Goal: Information Seeking & Learning: Learn about a topic

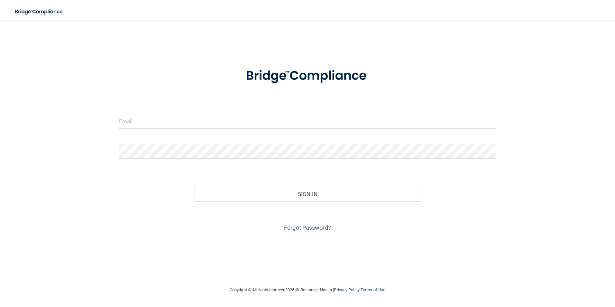
click at [156, 125] on input "email" at bounding box center [307, 121] width 377 height 14
type input "[EMAIL_ADDRESS][DOMAIN_NAME]"
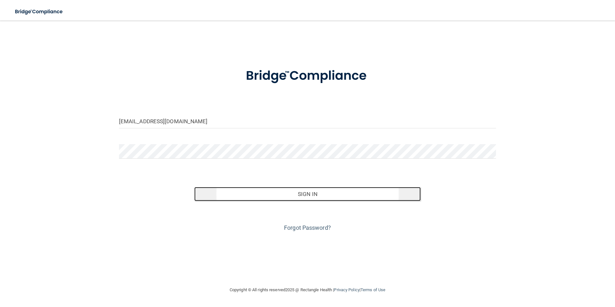
click at [285, 198] on button "Sign In" at bounding box center [307, 194] width 226 height 14
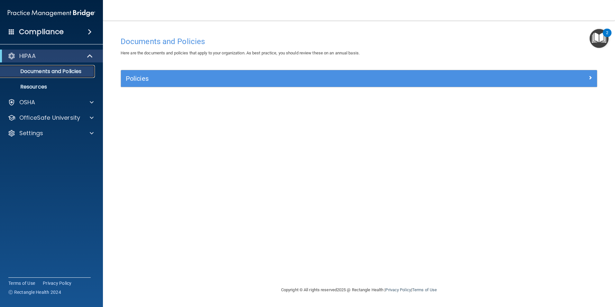
click at [38, 71] on p "Documents and Policies" at bounding box center [48, 71] width 88 height 6
click at [38, 88] on p "Resources" at bounding box center [48, 87] width 88 height 6
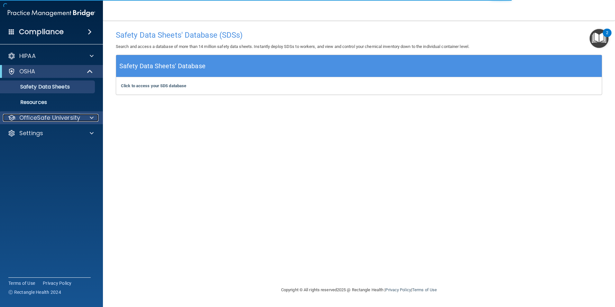
click at [44, 116] on p "OfficeSafe University" at bounding box center [49, 118] width 61 height 8
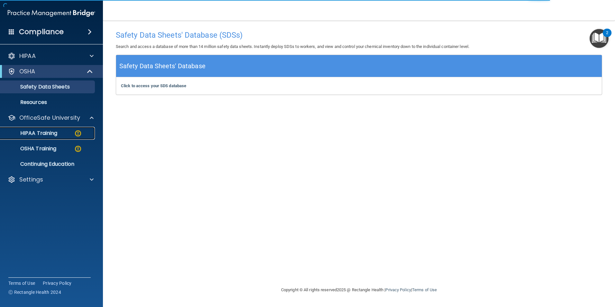
click at [46, 132] on p "HIPAA Training" at bounding box center [30, 133] width 53 height 6
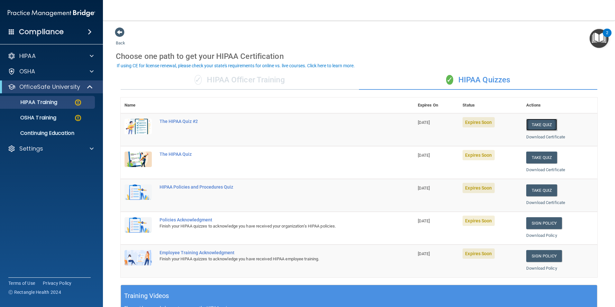
click at [534, 126] on button "Take Quiz" at bounding box center [541, 125] width 31 height 12
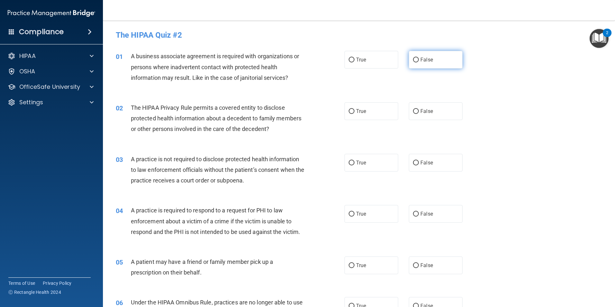
click at [420, 62] on span "False" at bounding box center [426, 60] width 13 height 6
click at [419, 62] on input "False" at bounding box center [416, 60] width 6 height 5
radio input "true"
click at [390, 111] on label "True" at bounding box center [372, 111] width 54 height 18
click at [355, 111] on input "True" at bounding box center [352, 111] width 6 height 5
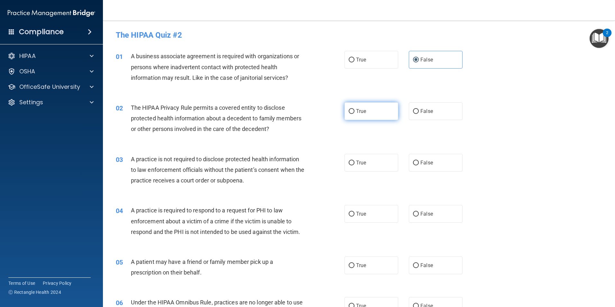
radio input "true"
click at [430, 166] on label "False" at bounding box center [436, 163] width 54 height 18
click at [419, 165] on input "False" at bounding box center [416, 163] width 6 height 5
radio input "true"
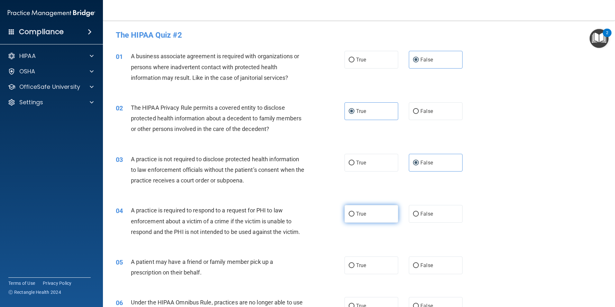
click at [378, 218] on label "True" at bounding box center [372, 214] width 54 height 18
click at [355, 217] on input "True" at bounding box center [352, 214] width 6 height 5
radio input "true"
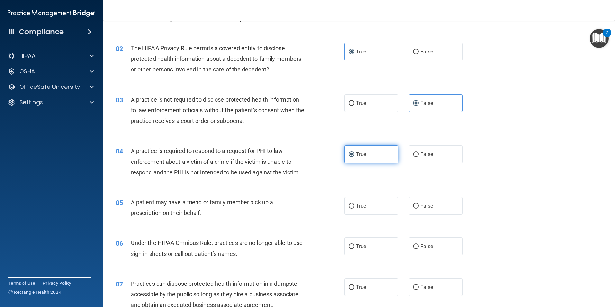
scroll to position [97, 0]
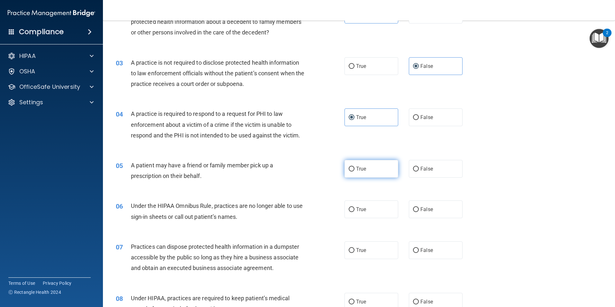
click at [371, 166] on label "True" at bounding box center [372, 169] width 54 height 18
click at [355, 167] on input "True" at bounding box center [352, 169] width 6 height 5
radio input "true"
click at [425, 214] on label "False" at bounding box center [436, 209] width 54 height 18
click at [419, 212] on input "False" at bounding box center [416, 209] width 6 height 5
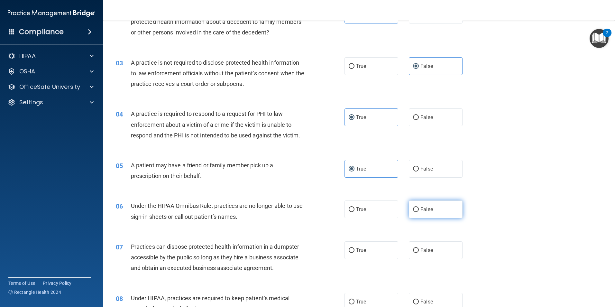
radio input "true"
click at [422, 250] on span "False" at bounding box center [426, 250] width 13 height 6
click at [419, 250] on input "False" at bounding box center [416, 250] width 6 height 5
radio input "true"
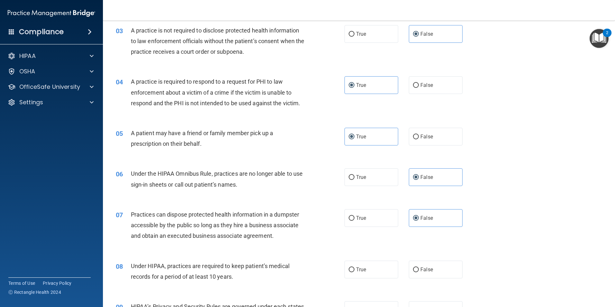
scroll to position [161, 0]
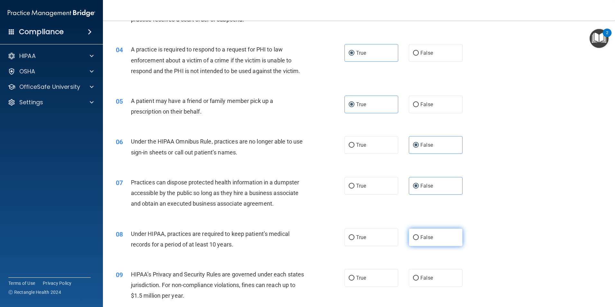
click at [432, 235] on label "False" at bounding box center [436, 237] width 54 height 18
click at [419, 235] on input "False" at bounding box center [416, 237] width 6 height 5
radio input "true"
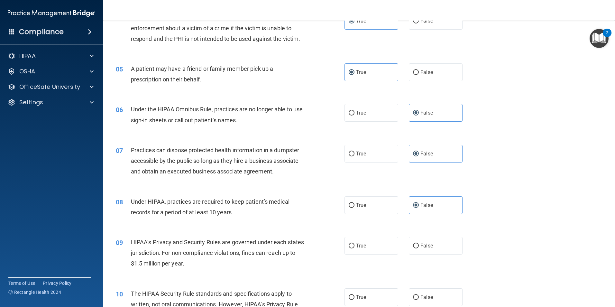
scroll to position [225, 0]
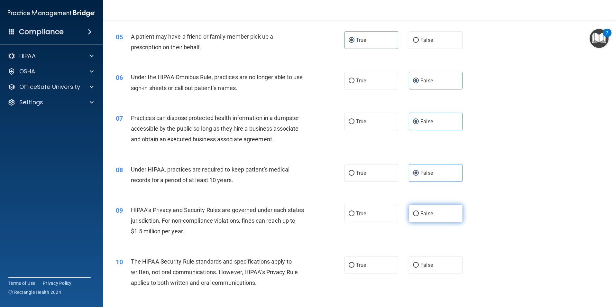
click at [434, 219] on label "False" at bounding box center [436, 214] width 54 height 18
click at [419, 216] on input "False" at bounding box center [416, 213] width 6 height 5
radio input "true"
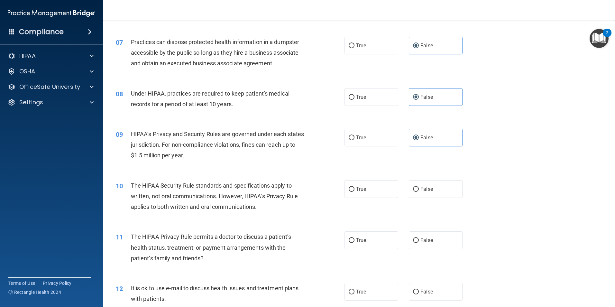
scroll to position [322, 0]
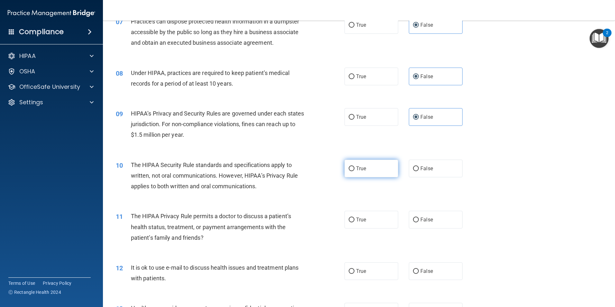
click at [367, 171] on label "True" at bounding box center [372, 169] width 54 height 18
click at [355, 171] on input "True" at bounding box center [352, 168] width 6 height 5
radio input "true"
click at [370, 217] on label "True" at bounding box center [372, 220] width 54 height 18
click at [355, 217] on input "True" at bounding box center [352, 219] width 6 height 5
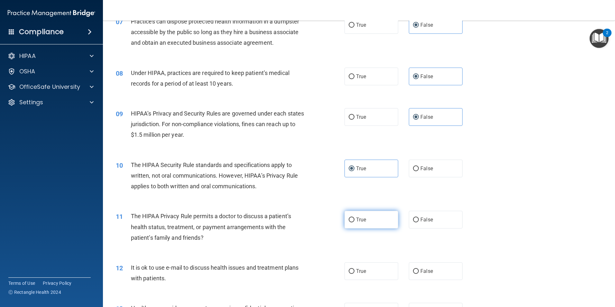
radio input "true"
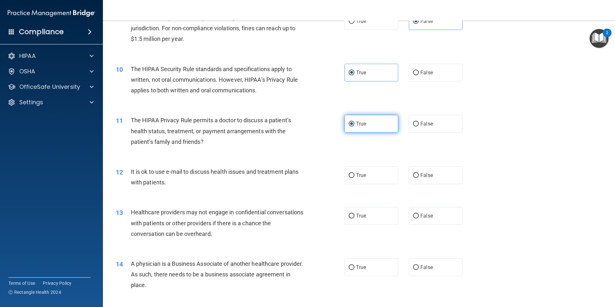
scroll to position [418, 0]
click at [368, 177] on label "True" at bounding box center [372, 175] width 54 height 18
click at [355, 177] on input "True" at bounding box center [352, 174] width 6 height 5
radio input "true"
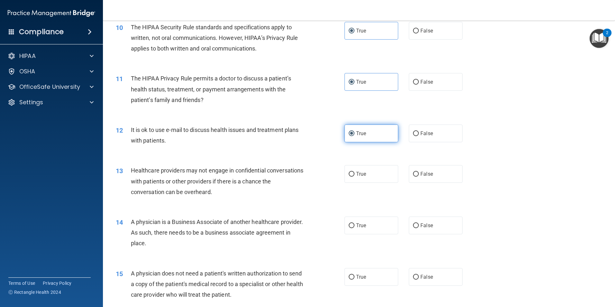
scroll to position [483, 0]
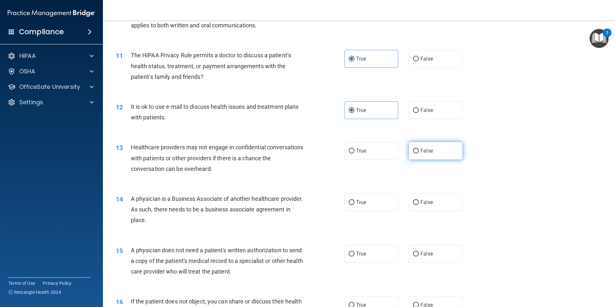
click at [428, 153] on span "False" at bounding box center [426, 151] width 13 height 6
click at [419, 153] on input "False" at bounding box center [416, 151] width 6 height 5
radio input "true"
click at [423, 199] on label "False" at bounding box center [436, 202] width 54 height 18
click at [419, 200] on input "False" at bounding box center [416, 202] width 6 height 5
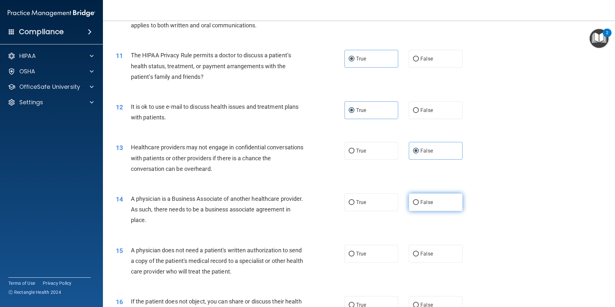
radio input "true"
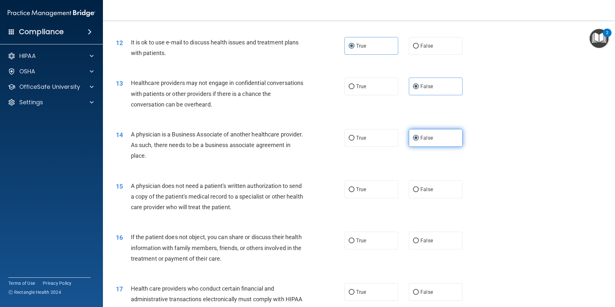
scroll to position [579, 0]
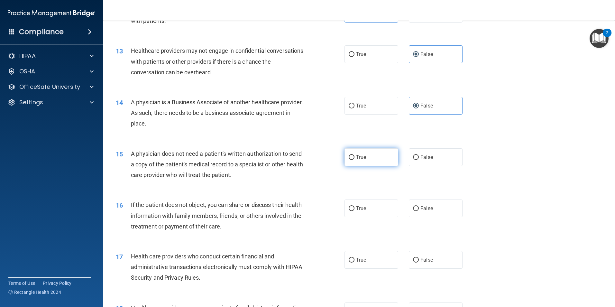
click at [370, 156] on label "True" at bounding box center [372, 157] width 54 height 18
click at [355, 156] on input "True" at bounding box center [352, 157] width 6 height 5
radio input "true"
click at [381, 210] on label "True" at bounding box center [372, 208] width 54 height 18
click at [355, 210] on input "True" at bounding box center [352, 208] width 6 height 5
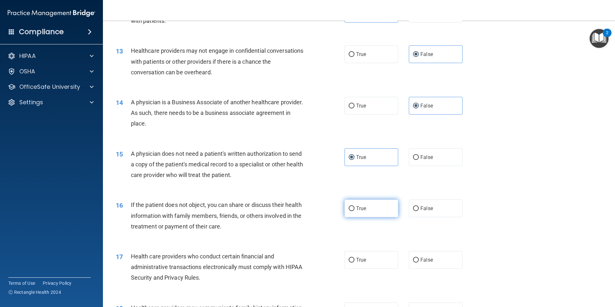
radio input "true"
click at [376, 257] on label "True" at bounding box center [372, 260] width 54 height 18
click at [355, 258] on input "True" at bounding box center [352, 260] width 6 height 5
radio input "true"
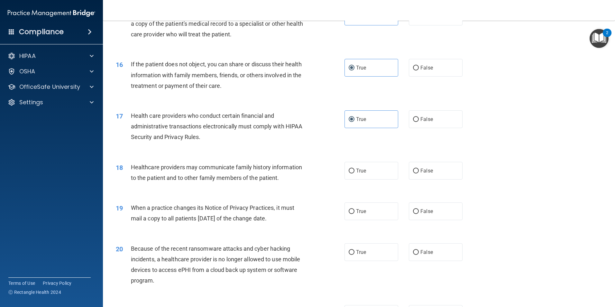
scroll to position [740, 0]
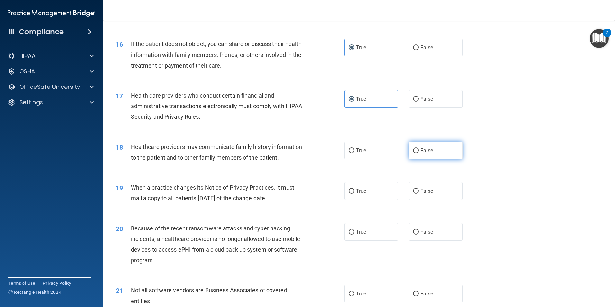
click at [442, 152] on label "False" at bounding box center [436, 151] width 54 height 18
click at [419, 152] on input "False" at bounding box center [416, 150] width 6 height 5
radio input "true"
click at [428, 195] on label "False" at bounding box center [436, 191] width 54 height 18
click at [419, 194] on input "False" at bounding box center [416, 191] width 6 height 5
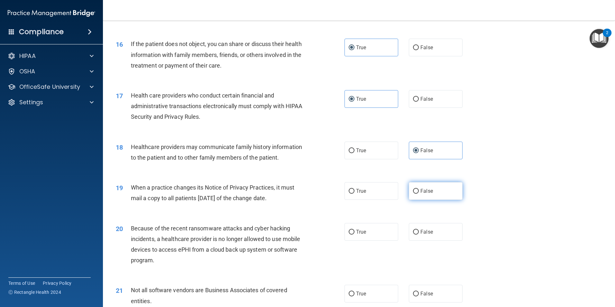
radio input "true"
click at [427, 238] on label "False" at bounding box center [436, 232] width 54 height 18
click at [419, 235] on input "False" at bounding box center [416, 232] width 6 height 5
radio input "true"
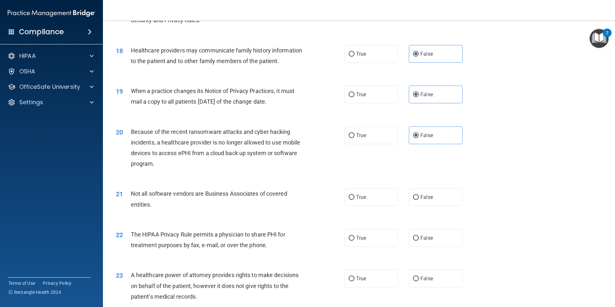
scroll to position [869, 0]
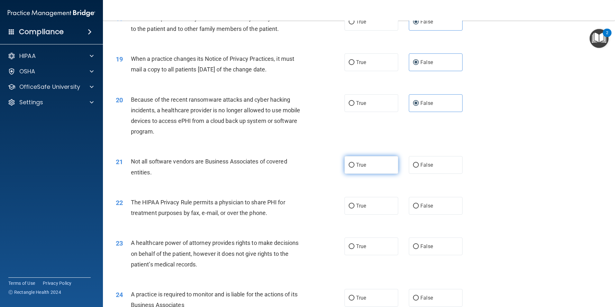
click at [368, 168] on label "True" at bounding box center [372, 165] width 54 height 18
click at [355, 168] on input "True" at bounding box center [352, 165] width 6 height 5
radio input "true"
click at [368, 206] on label "True" at bounding box center [372, 206] width 54 height 18
click at [355, 206] on input "True" at bounding box center [352, 206] width 6 height 5
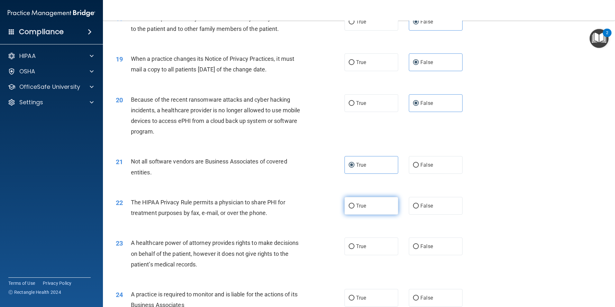
radio input "true"
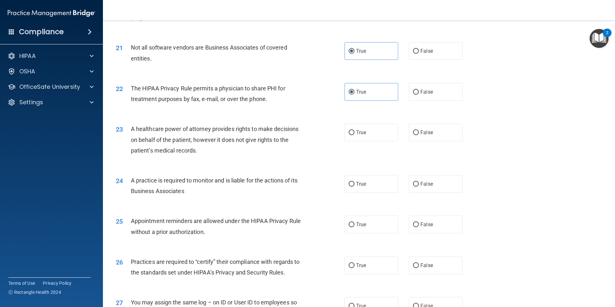
scroll to position [997, 0]
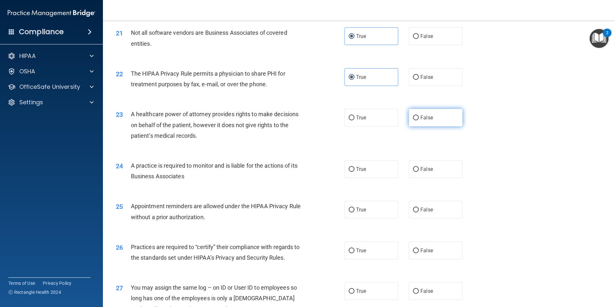
click at [423, 117] on span "False" at bounding box center [426, 118] width 13 height 6
click at [419, 117] on input "False" at bounding box center [416, 117] width 6 height 5
radio input "true"
click at [427, 174] on label "False" at bounding box center [436, 169] width 54 height 18
click at [419, 172] on input "False" at bounding box center [416, 169] width 6 height 5
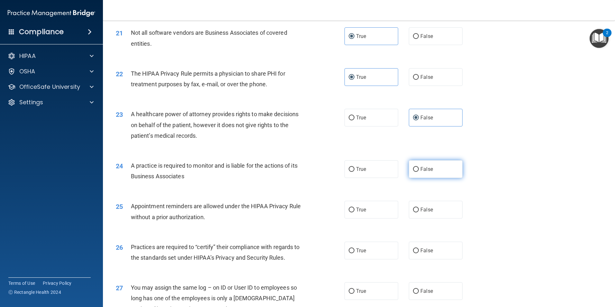
radio input "true"
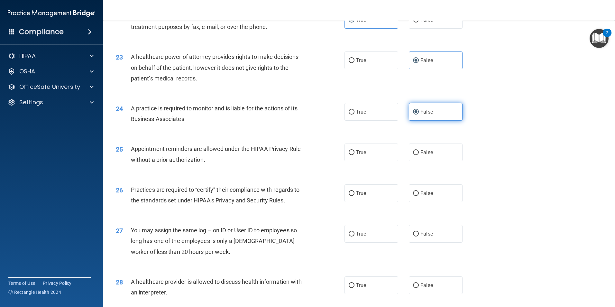
scroll to position [1062, 0]
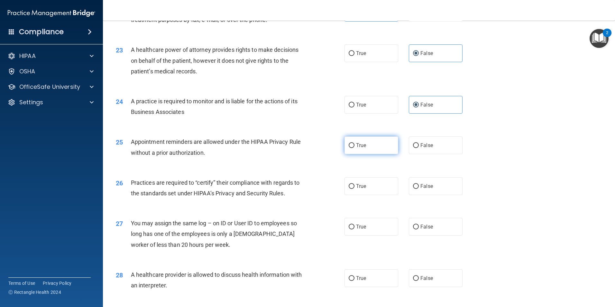
click at [371, 150] on label "True" at bounding box center [372, 145] width 54 height 18
click at [355, 148] on input "True" at bounding box center [352, 145] width 6 height 5
radio input "true"
click at [417, 186] on label "False" at bounding box center [436, 186] width 54 height 18
click at [417, 186] on input "False" at bounding box center [416, 186] width 6 height 5
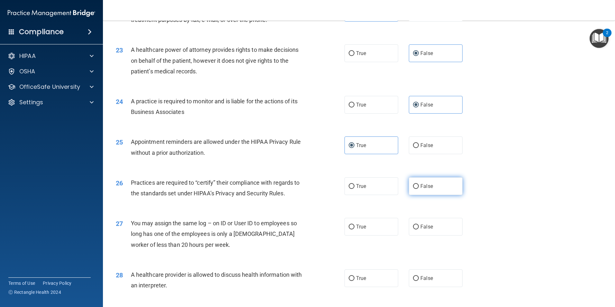
radio input "true"
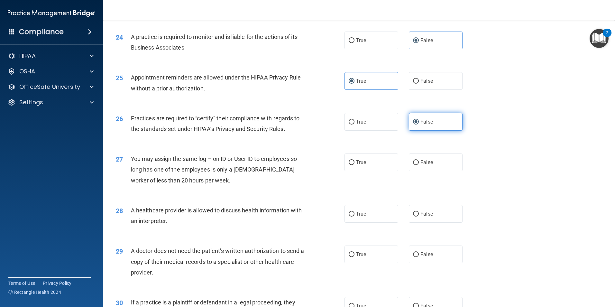
scroll to position [1158, 0]
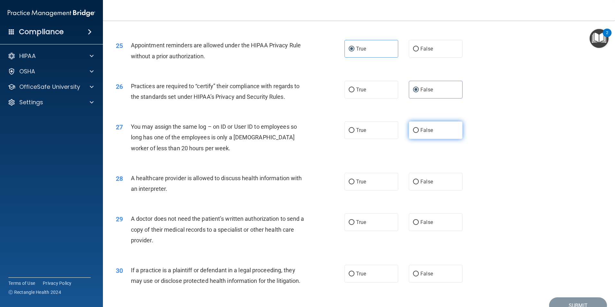
click at [417, 135] on label "False" at bounding box center [436, 130] width 54 height 18
click at [417, 133] on input "False" at bounding box center [416, 130] width 6 height 5
radio input "true"
click at [367, 181] on label "True" at bounding box center [372, 182] width 54 height 18
click at [355, 181] on input "True" at bounding box center [352, 182] width 6 height 5
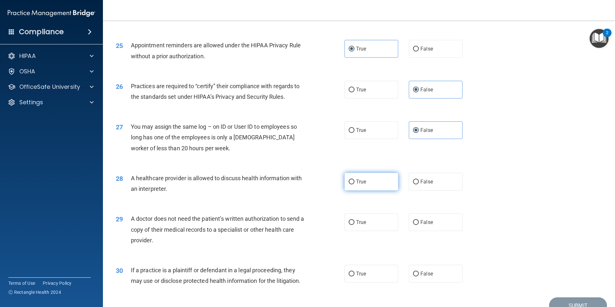
radio input "true"
click at [366, 240] on div "29 A doctor does not need the patient’s written authorization to send a copy of…" at bounding box center [359, 230] width 496 height 51
click at [364, 224] on span "True" at bounding box center [361, 222] width 10 height 6
click at [355, 224] on input "True" at bounding box center [352, 222] width 6 height 5
radio input "true"
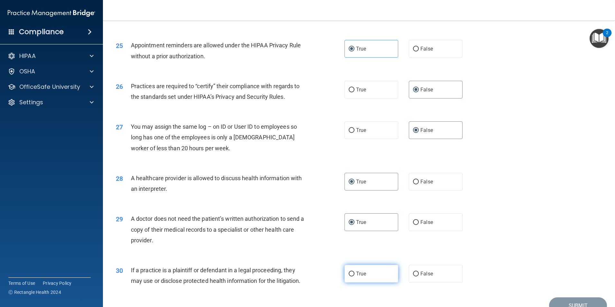
click at [362, 270] on label "True" at bounding box center [372, 274] width 54 height 18
click at [355, 272] on input "True" at bounding box center [352, 274] width 6 height 5
radio input "true"
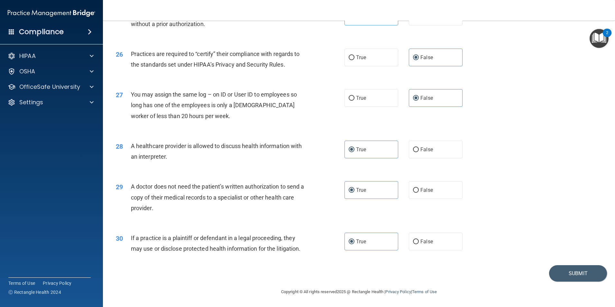
scroll to position [1191, 0]
click at [574, 273] on button "Submit" at bounding box center [578, 273] width 58 height 16
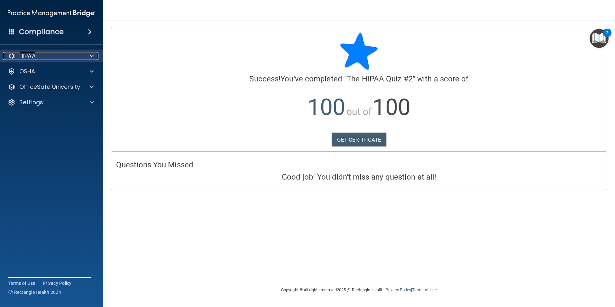
click at [64, 53] on div "HIPAA" at bounding box center [43, 56] width 80 height 8
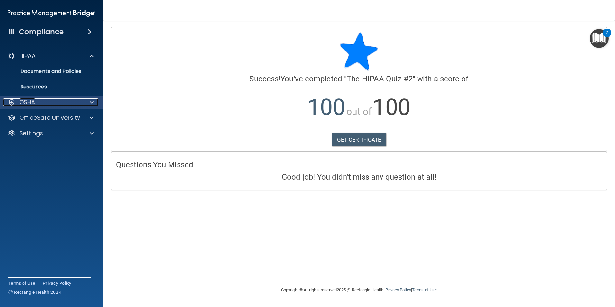
click at [66, 105] on div "OSHA" at bounding box center [43, 102] width 80 height 8
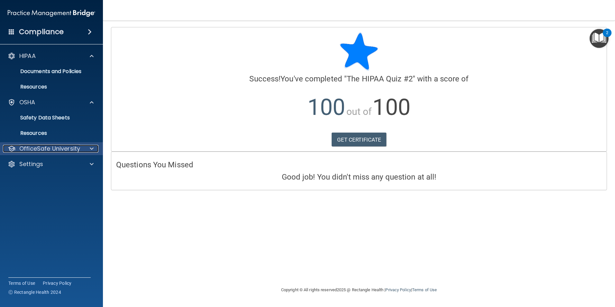
click at [64, 150] on p "OfficeSafe University" at bounding box center [49, 149] width 61 height 8
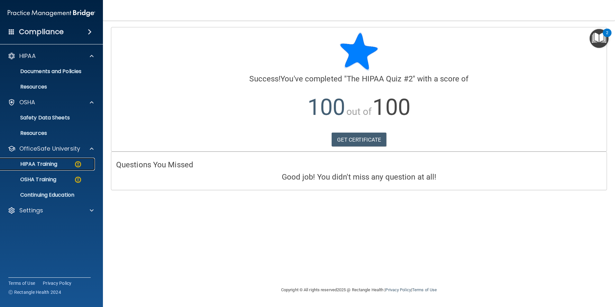
click at [83, 165] on div "HIPAA Training" at bounding box center [48, 164] width 88 height 6
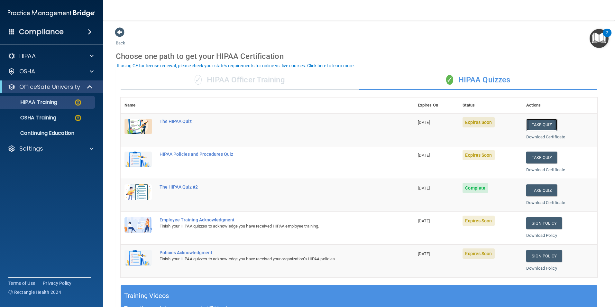
click at [548, 124] on button "Take Quiz" at bounding box center [541, 125] width 31 height 12
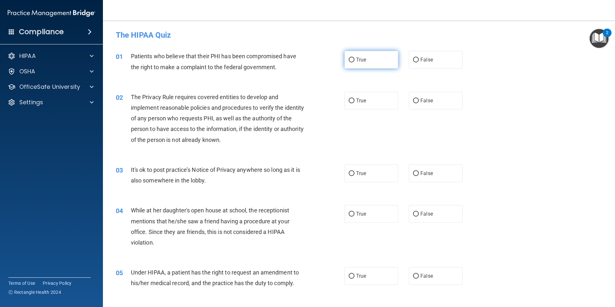
click at [383, 68] on label "True" at bounding box center [372, 60] width 54 height 18
click at [355, 62] on input "True" at bounding box center [352, 60] width 6 height 5
radio input "true"
click at [378, 108] on label "True" at bounding box center [372, 101] width 54 height 18
click at [355, 103] on input "True" at bounding box center [352, 100] width 6 height 5
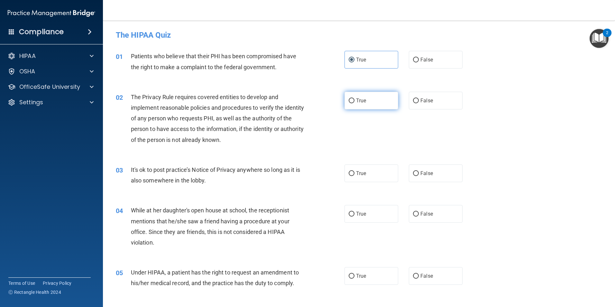
radio input "true"
click at [438, 177] on label "False" at bounding box center [436, 173] width 54 height 18
click at [419, 176] on input "False" at bounding box center [416, 173] width 6 height 5
radio input "true"
click at [441, 220] on label "False" at bounding box center [436, 214] width 54 height 18
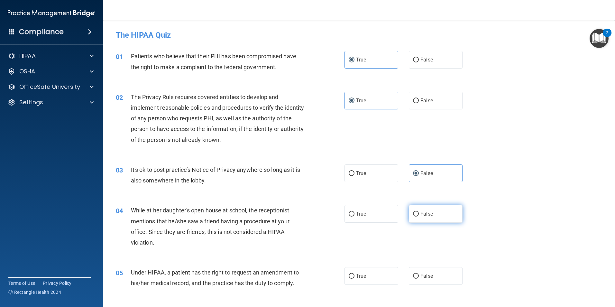
click at [419, 217] on input "False" at bounding box center [416, 214] width 6 height 5
radio input "true"
click at [435, 274] on label "False" at bounding box center [436, 276] width 54 height 18
click at [419, 274] on input "False" at bounding box center [416, 276] width 6 height 5
radio input "true"
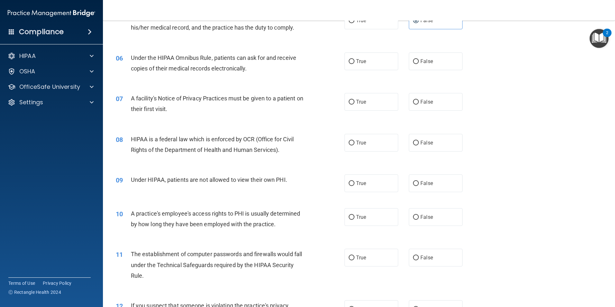
scroll to position [257, 0]
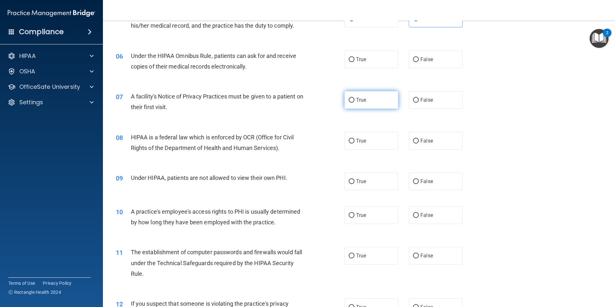
click at [373, 99] on label "True" at bounding box center [372, 100] width 54 height 18
click at [355, 99] on input "True" at bounding box center [352, 100] width 6 height 5
radio input "true"
click at [376, 64] on label "True" at bounding box center [372, 60] width 54 height 18
click at [355, 62] on input "True" at bounding box center [352, 59] width 6 height 5
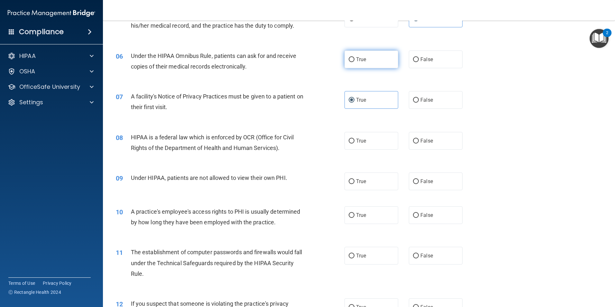
radio input "true"
click at [380, 143] on label "True" at bounding box center [372, 141] width 54 height 18
click at [355, 143] on input "True" at bounding box center [352, 141] width 6 height 5
radio input "true"
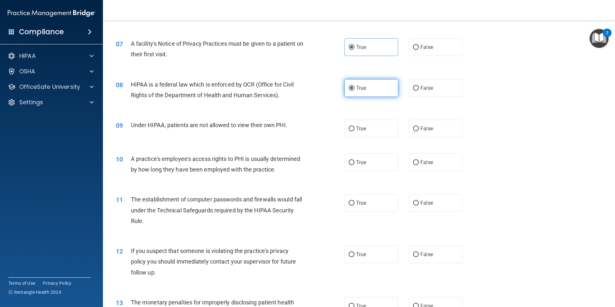
scroll to position [322, 0]
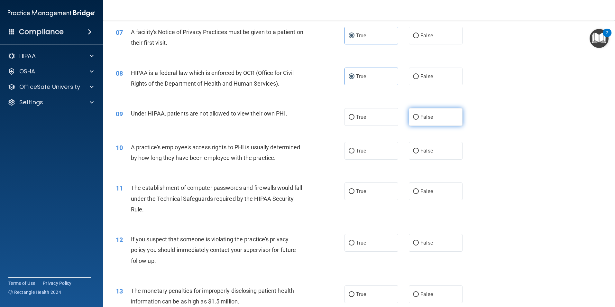
click at [440, 115] on label "False" at bounding box center [436, 117] width 54 height 18
click at [419, 115] on input "False" at bounding box center [416, 117] width 6 height 5
radio input "true"
click at [440, 156] on label "False" at bounding box center [436, 151] width 54 height 18
click at [419, 153] on input "False" at bounding box center [416, 151] width 6 height 5
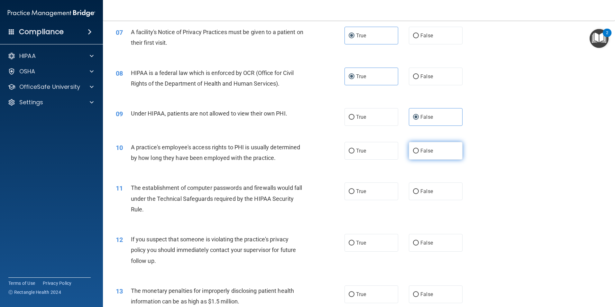
radio input "true"
click at [358, 189] on span "True" at bounding box center [361, 191] width 10 height 6
click at [355, 189] on input "True" at bounding box center [352, 191] width 6 height 5
radio input "true"
click at [361, 240] on span "True" at bounding box center [361, 243] width 10 height 6
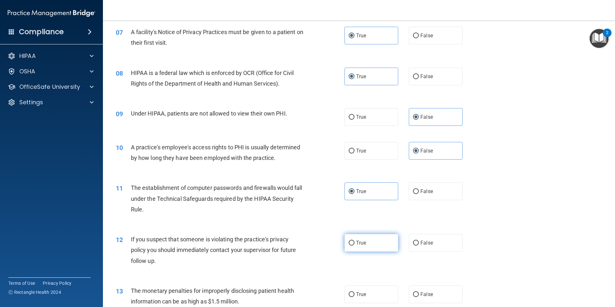
click at [355, 241] on input "True" at bounding box center [352, 243] width 6 height 5
radio input "true"
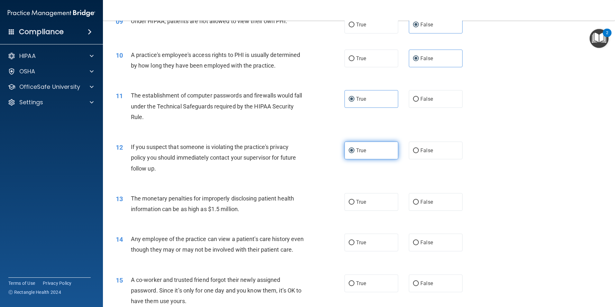
scroll to position [418, 0]
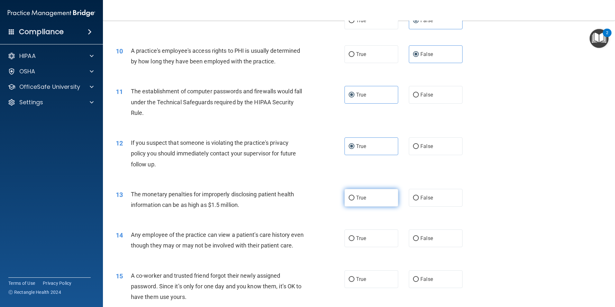
click at [369, 198] on label "True" at bounding box center [372, 198] width 54 height 18
click at [355, 198] on input "True" at bounding box center [352, 198] width 6 height 5
radio input "true"
click at [432, 238] on label "False" at bounding box center [436, 238] width 54 height 18
click at [419, 238] on input "False" at bounding box center [416, 238] width 6 height 5
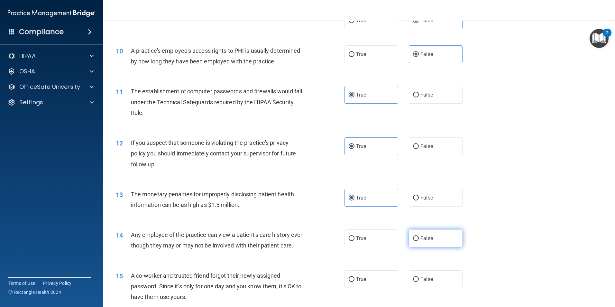
radio input "true"
click at [437, 288] on label "False" at bounding box center [436, 279] width 54 height 18
click at [419, 282] on input "False" at bounding box center [416, 279] width 6 height 5
radio input "true"
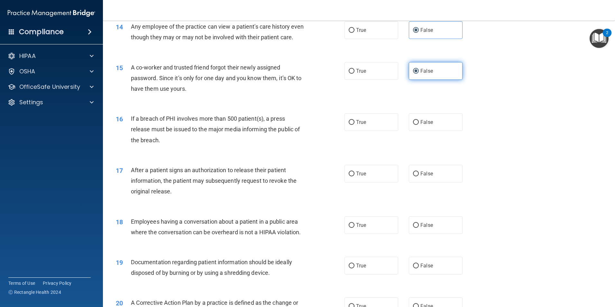
scroll to position [643, 0]
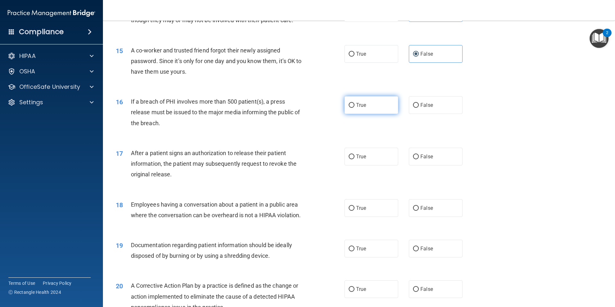
click at [376, 114] on label "True" at bounding box center [372, 105] width 54 height 18
click at [355, 108] on input "True" at bounding box center [352, 105] width 6 height 5
radio input "true"
click at [379, 162] on label "True" at bounding box center [372, 157] width 54 height 18
click at [355, 159] on input "True" at bounding box center [352, 156] width 6 height 5
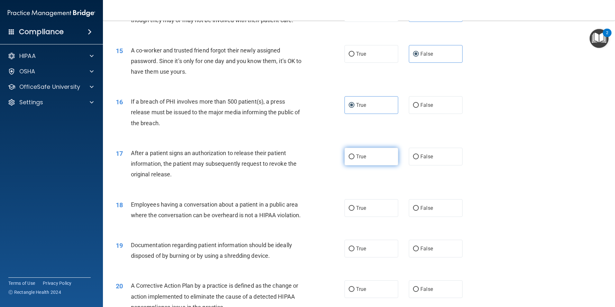
radio input "true"
click at [423, 214] on label "False" at bounding box center [436, 208] width 54 height 18
click at [419, 211] on input "False" at bounding box center [416, 208] width 6 height 5
radio input "true"
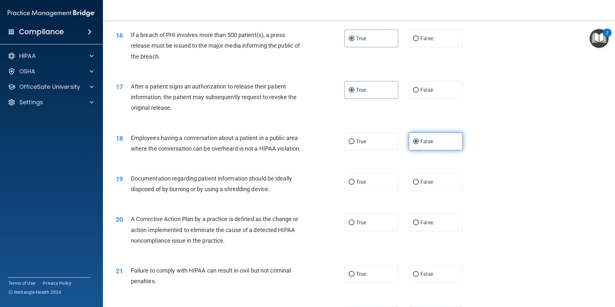
scroll to position [772, 0]
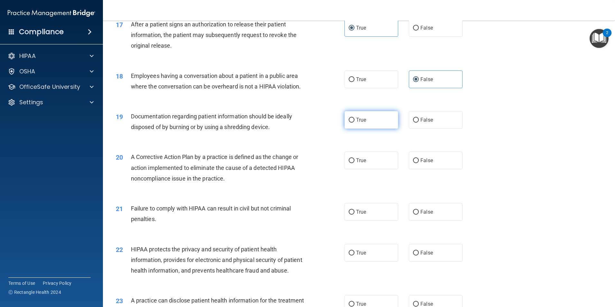
click at [381, 129] on label "True" at bounding box center [372, 120] width 54 height 18
click at [355, 123] on input "True" at bounding box center [352, 120] width 6 height 5
radio input "true"
click at [377, 169] on label "True" at bounding box center [372, 161] width 54 height 18
click at [355, 163] on input "True" at bounding box center [352, 160] width 6 height 5
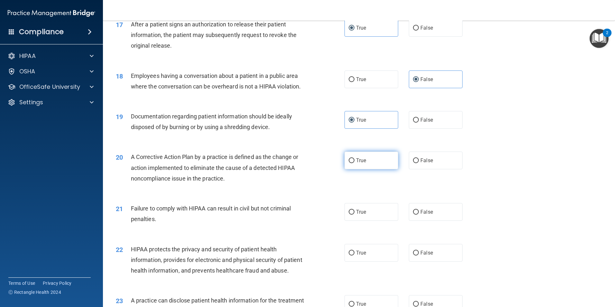
radio input "true"
click at [452, 221] on label "False" at bounding box center [436, 212] width 54 height 18
click at [419, 215] on input "False" at bounding box center [416, 212] width 6 height 5
radio input "true"
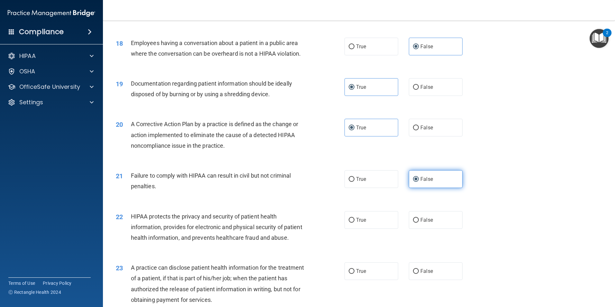
scroll to position [901, 0]
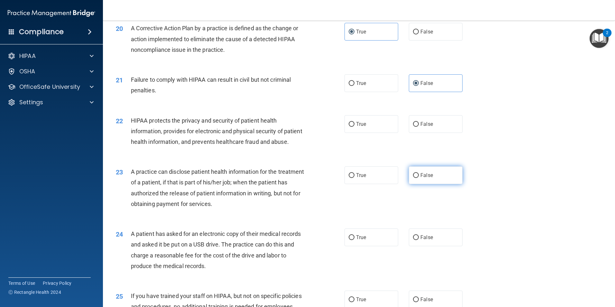
drag, startPoint x: 366, startPoint y: 138, endPoint x: 456, endPoint y: 197, distance: 107.6
click at [370, 133] on label "True" at bounding box center [372, 124] width 54 height 18
click at [355, 127] on input "True" at bounding box center [352, 124] width 6 height 5
radio input "true"
click at [439, 184] on label "False" at bounding box center [436, 175] width 54 height 18
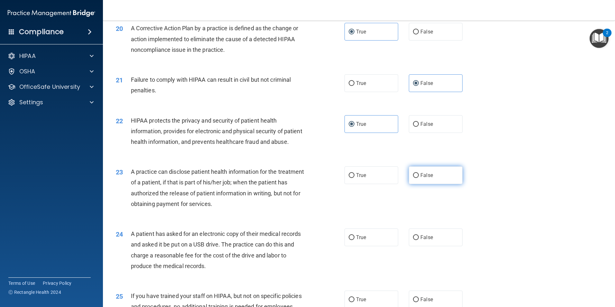
click at [419, 178] on input "False" at bounding box center [416, 175] width 6 height 5
radio input "true"
click at [383, 246] on label "True" at bounding box center [372, 237] width 54 height 18
click at [355, 240] on input "True" at bounding box center [352, 237] width 6 height 5
radio input "true"
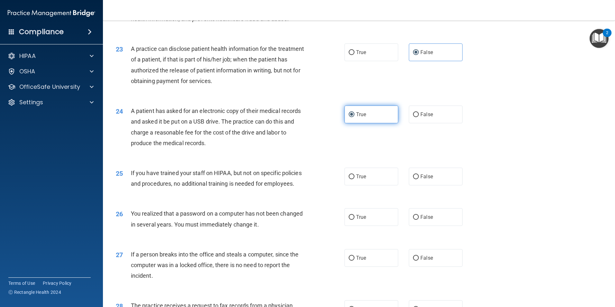
scroll to position [1029, 0]
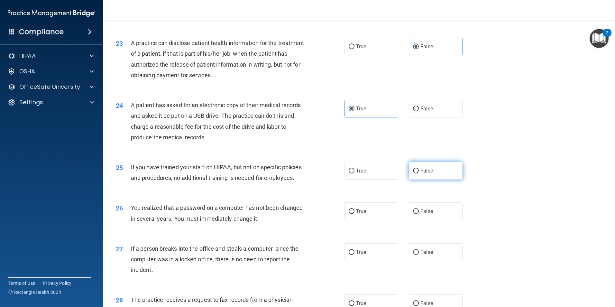
click at [443, 180] on label "False" at bounding box center [436, 171] width 54 height 18
click at [419, 173] on input "False" at bounding box center [416, 171] width 6 height 5
radio input "true"
click at [369, 220] on label "True" at bounding box center [372, 211] width 54 height 18
click at [355, 214] on input "True" at bounding box center [352, 211] width 6 height 5
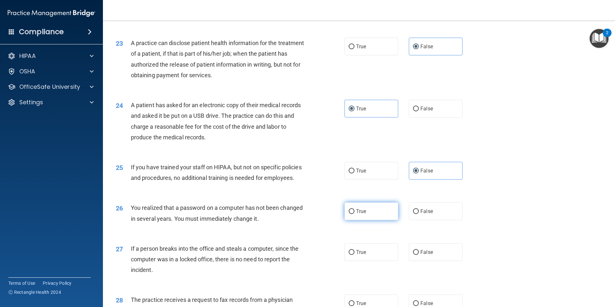
radio input "true"
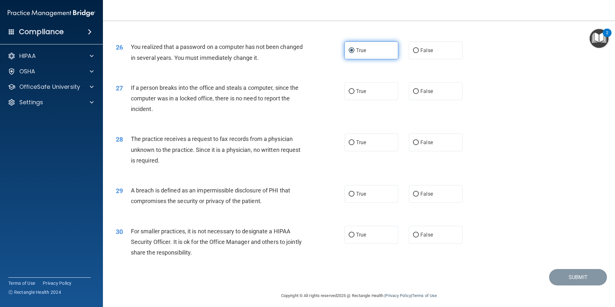
scroll to position [1226, 0]
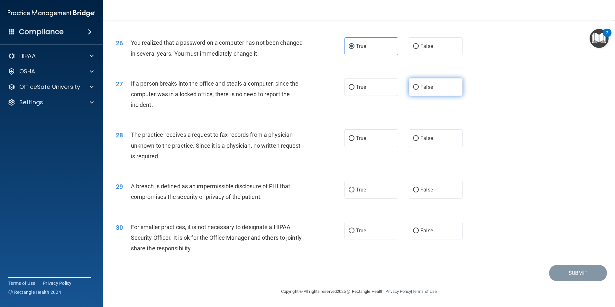
click at [430, 87] on label "False" at bounding box center [436, 87] width 54 height 18
click at [419, 87] on input "False" at bounding box center [416, 87] width 6 height 5
radio input "true"
click at [435, 135] on label "False" at bounding box center [436, 138] width 54 height 18
click at [419, 136] on input "False" at bounding box center [416, 138] width 6 height 5
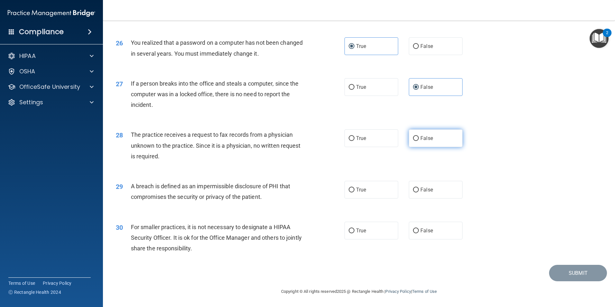
radio input "true"
click at [383, 191] on label "True" at bounding box center [372, 190] width 54 height 18
click at [355, 191] on input "True" at bounding box center [352, 190] width 6 height 5
radio input "true"
click at [428, 231] on span "False" at bounding box center [426, 230] width 13 height 6
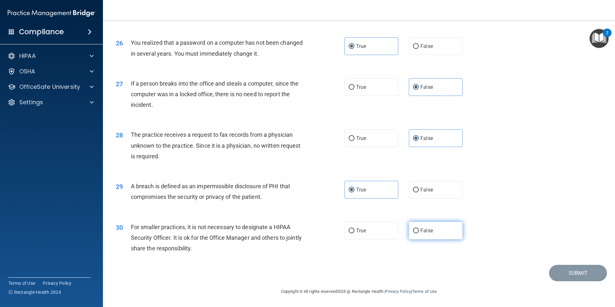
click at [419, 231] on input "False" at bounding box center [416, 230] width 6 height 5
radio input "true"
click at [568, 270] on button "Submit" at bounding box center [578, 273] width 58 height 16
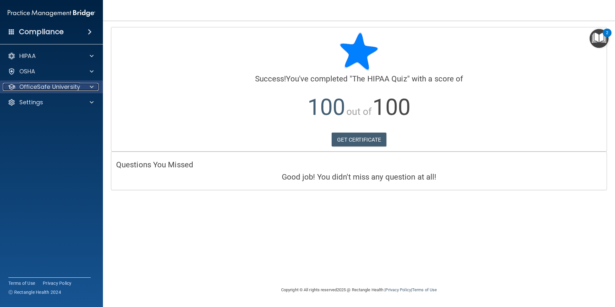
click at [60, 83] on p "OfficeSafe University" at bounding box center [49, 87] width 61 height 8
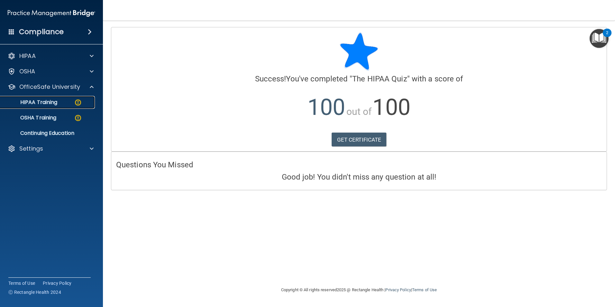
click at [74, 102] on img at bounding box center [78, 102] width 8 height 8
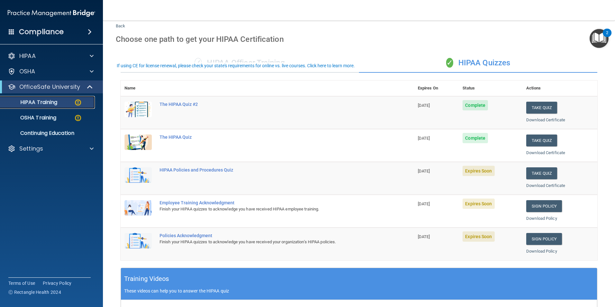
scroll to position [32, 0]
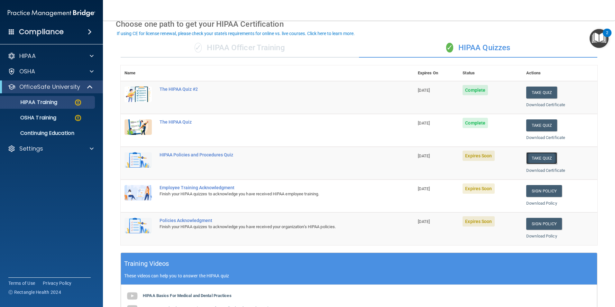
click at [541, 156] on button "Take Quiz" at bounding box center [541, 158] width 31 height 12
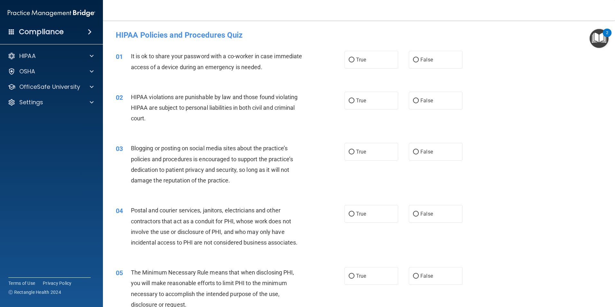
drag, startPoint x: 439, startPoint y: 60, endPoint x: 396, endPoint y: 86, distance: 50.0
click at [438, 63] on label "False" at bounding box center [436, 60] width 54 height 18
click at [419, 62] on input "False" at bounding box center [416, 60] width 6 height 5
radio input "true"
click at [381, 99] on label "True" at bounding box center [372, 101] width 54 height 18
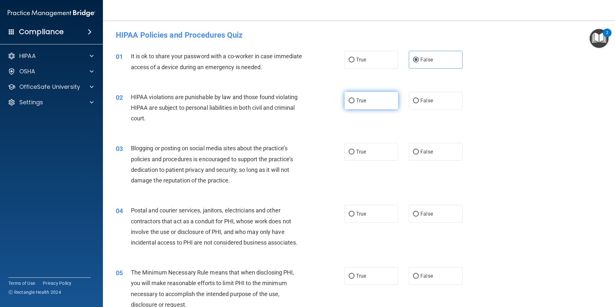
click at [355, 99] on input "True" at bounding box center [352, 100] width 6 height 5
radio input "true"
click at [430, 154] on label "False" at bounding box center [436, 152] width 54 height 18
click at [419, 154] on input "False" at bounding box center [416, 152] width 6 height 5
radio input "true"
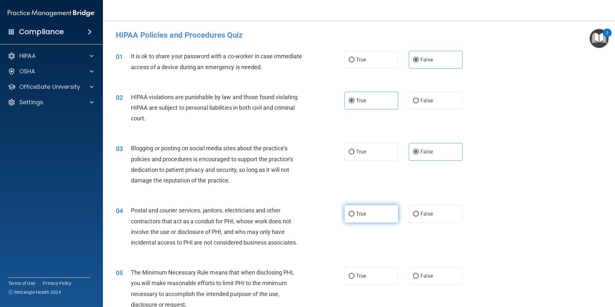
click at [384, 217] on label "True" at bounding box center [372, 214] width 54 height 18
click at [355, 217] on input "True" at bounding box center [352, 214] width 6 height 5
radio input "true"
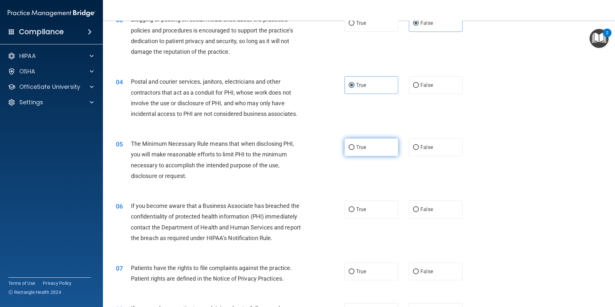
click at [372, 152] on label "True" at bounding box center [372, 147] width 54 height 18
click at [355, 150] on input "True" at bounding box center [352, 147] width 6 height 5
radio input "true"
click at [420, 209] on span "False" at bounding box center [426, 209] width 13 height 6
click at [419, 209] on input "False" at bounding box center [416, 209] width 6 height 5
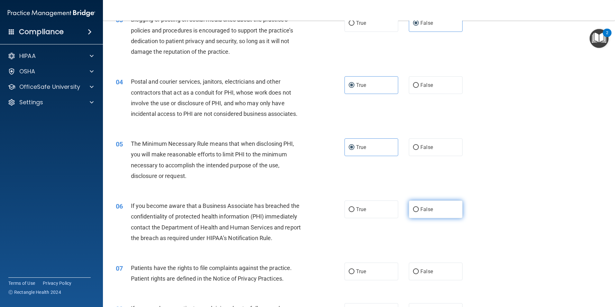
radio input "true"
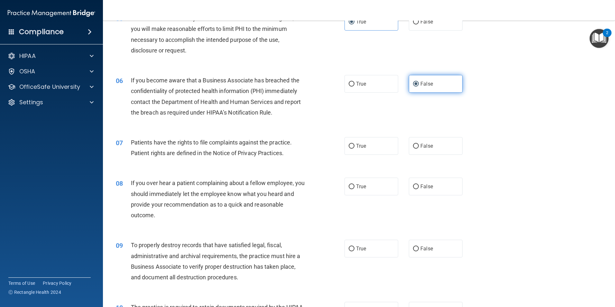
scroll to position [257, 0]
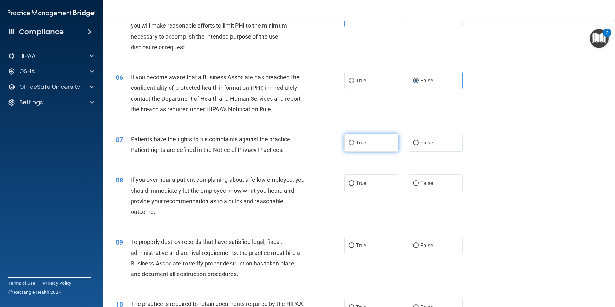
click at [351, 141] on input "True" at bounding box center [352, 143] width 6 height 5
radio input "true"
click at [429, 186] on span "False" at bounding box center [426, 183] width 13 height 6
click at [419, 186] on input "False" at bounding box center [416, 183] width 6 height 5
radio input "true"
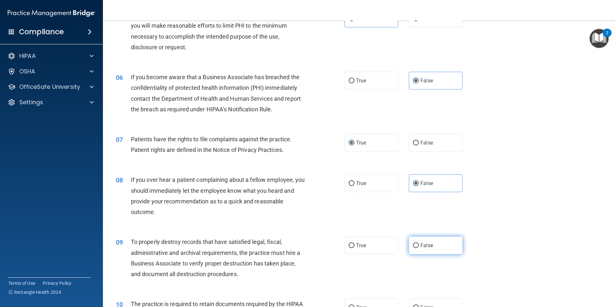
click at [427, 239] on label "False" at bounding box center [436, 245] width 54 height 18
click at [419, 243] on input "False" at bounding box center [416, 245] width 6 height 5
radio input "true"
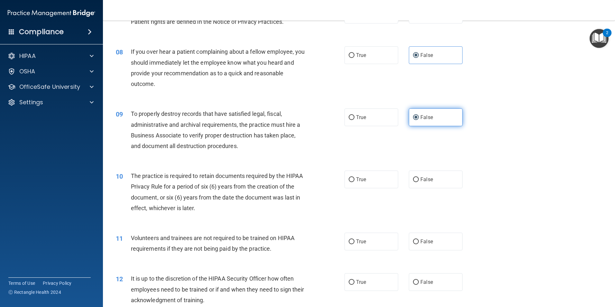
scroll to position [386, 0]
click at [378, 181] on label "True" at bounding box center [372, 179] width 54 height 18
click at [355, 181] on input "True" at bounding box center [352, 179] width 6 height 5
radio input "true"
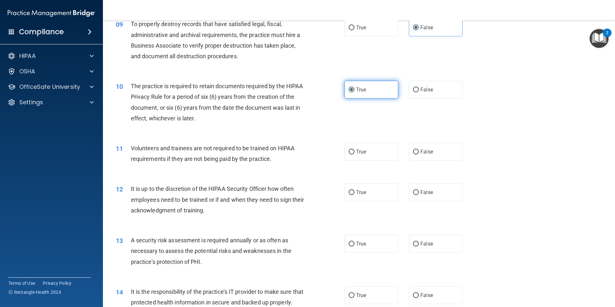
scroll to position [483, 0]
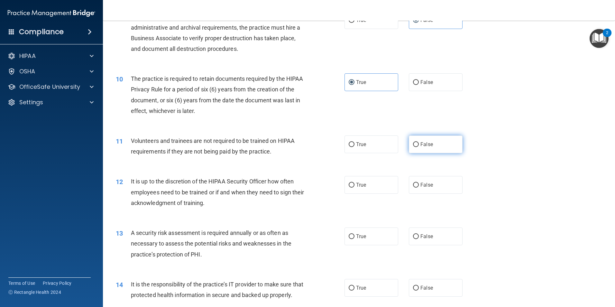
click at [428, 139] on label "False" at bounding box center [436, 144] width 54 height 18
click at [419, 142] on input "False" at bounding box center [416, 144] width 6 height 5
radio input "true"
click at [436, 180] on label "False" at bounding box center [436, 185] width 54 height 18
click at [419, 183] on input "False" at bounding box center [416, 185] width 6 height 5
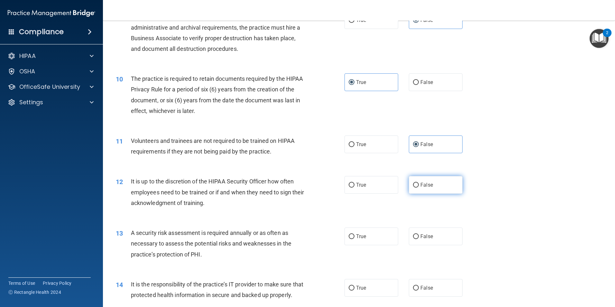
radio input "true"
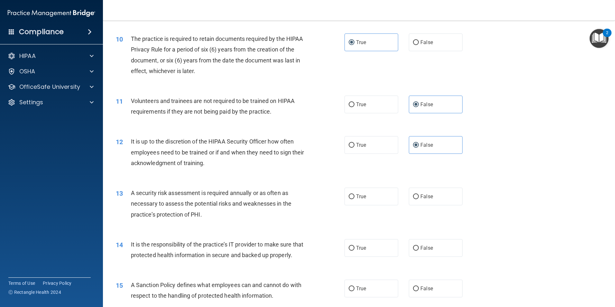
scroll to position [547, 0]
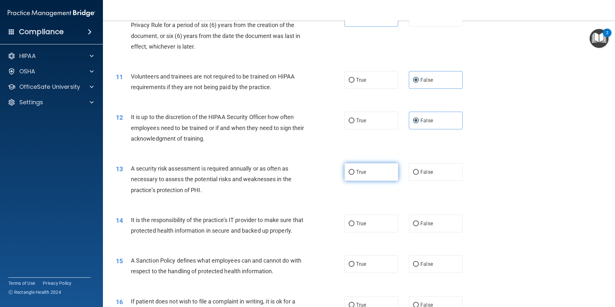
click at [377, 173] on label "True" at bounding box center [372, 172] width 54 height 18
click at [355, 173] on input "True" at bounding box center [352, 172] width 6 height 5
radio input "true"
click at [436, 223] on label "False" at bounding box center [436, 224] width 54 height 18
click at [419, 223] on input "False" at bounding box center [416, 223] width 6 height 5
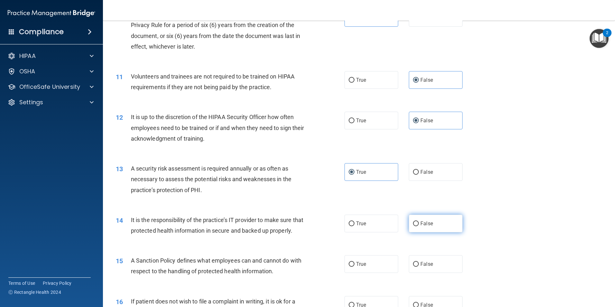
radio input "true"
click at [426, 267] on span "False" at bounding box center [426, 264] width 13 height 6
click at [419, 267] on input "False" at bounding box center [416, 264] width 6 height 5
radio input "true"
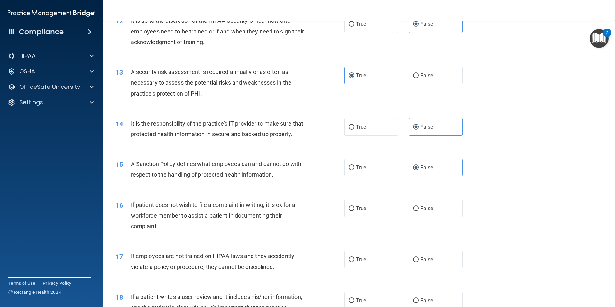
scroll to position [676, 0]
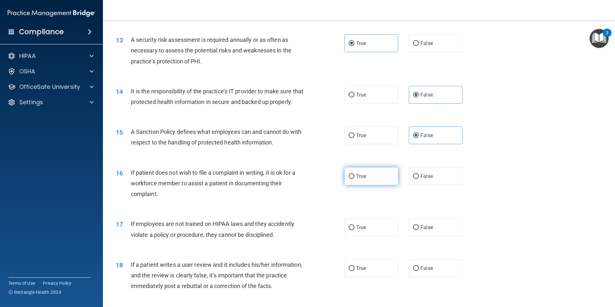
click at [370, 185] on label "True" at bounding box center [372, 176] width 54 height 18
click at [355, 179] on input "True" at bounding box center [352, 176] width 6 height 5
radio input "true"
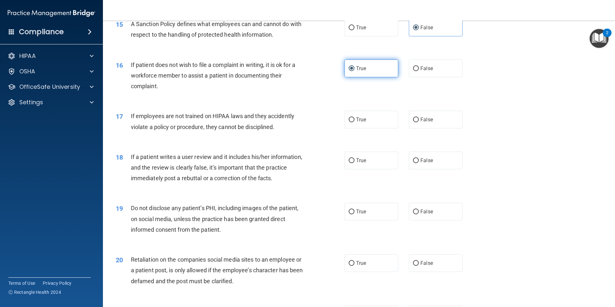
scroll to position [804, 0]
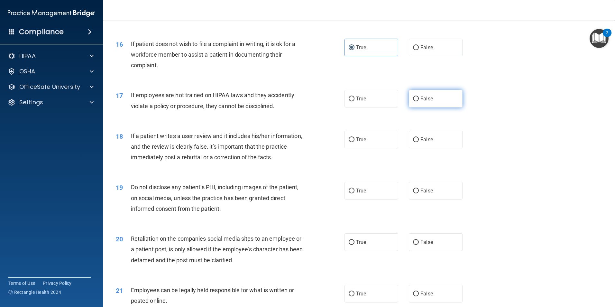
click at [430, 107] on label "False" at bounding box center [436, 99] width 54 height 18
click at [419, 101] on input "False" at bounding box center [416, 99] width 6 height 5
radio input "true"
click at [432, 148] on label "False" at bounding box center [436, 140] width 54 height 18
click at [419, 142] on input "False" at bounding box center [416, 139] width 6 height 5
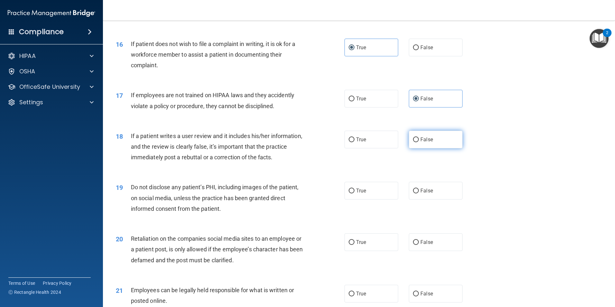
radio input "true"
drag, startPoint x: 381, startPoint y: 200, endPoint x: 391, endPoint y: 219, distance: 21.9
click at [380, 199] on label "True" at bounding box center [372, 191] width 54 height 18
click at [355, 193] on input "True" at bounding box center [352, 191] width 6 height 5
radio input "true"
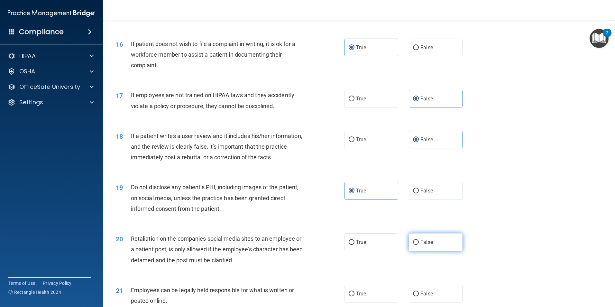
click at [409, 251] on label "False" at bounding box center [436, 242] width 54 height 18
click at [413, 245] on input "False" at bounding box center [416, 242] width 6 height 5
radio input "true"
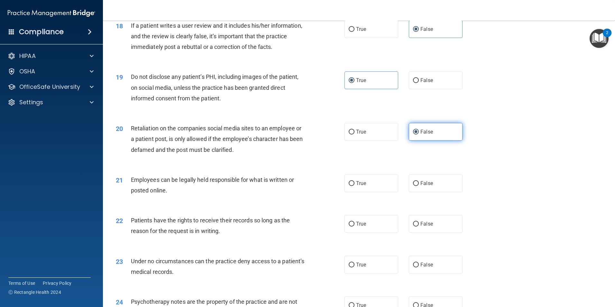
scroll to position [933, 0]
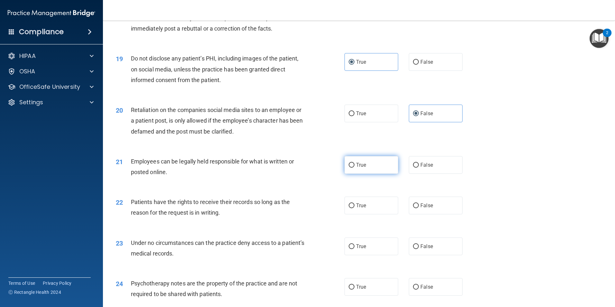
click at [369, 174] on label "True" at bounding box center [372, 165] width 54 height 18
click at [355, 168] on input "True" at bounding box center [352, 165] width 6 height 5
radio input "true"
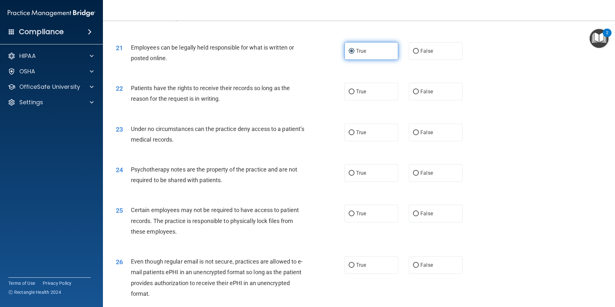
scroll to position [1062, 0]
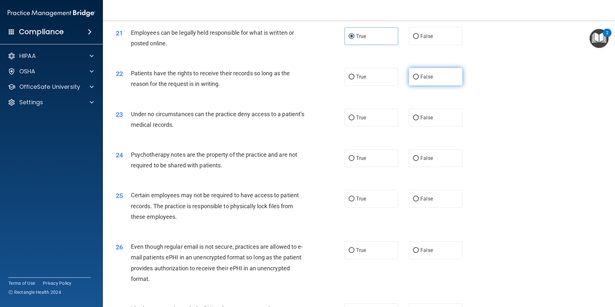
click at [428, 80] on span "False" at bounding box center [426, 77] width 13 height 6
click at [419, 79] on input "False" at bounding box center [416, 77] width 6 height 5
radio input "true"
click at [422, 121] on span "False" at bounding box center [426, 118] width 13 height 6
click at [419, 120] on input "False" at bounding box center [416, 117] width 6 height 5
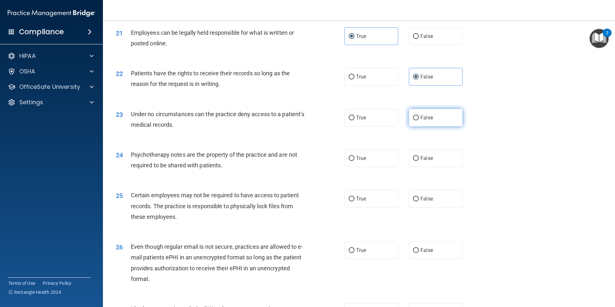
radio input "true"
click at [366, 167] on label "True" at bounding box center [372, 158] width 54 height 18
click at [355, 161] on input "True" at bounding box center [352, 158] width 6 height 5
radio input "true"
click at [368, 207] on label "True" at bounding box center [372, 199] width 54 height 18
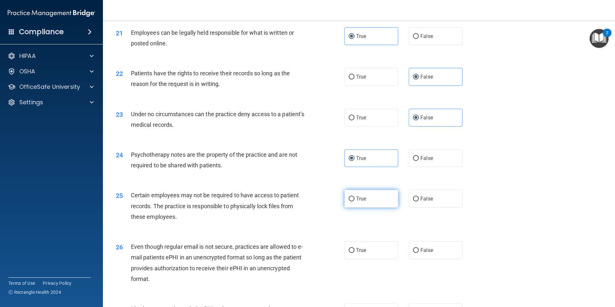
click at [355, 201] on input "True" at bounding box center [352, 199] width 6 height 5
radio input "true"
click at [349, 253] on input "True" at bounding box center [352, 250] width 6 height 5
radio input "true"
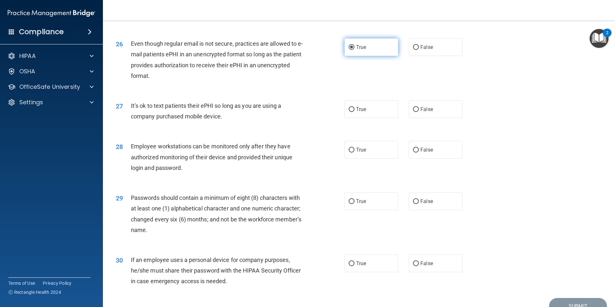
scroll to position [1308, 0]
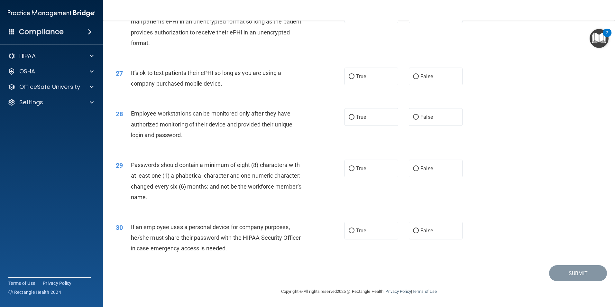
drag, startPoint x: 430, startPoint y: 74, endPoint x: 430, endPoint y: 92, distance: 17.7
click at [430, 77] on label "False" at bounding box center [436, 77] width 54 height 18
click at [419, 77] on input "False" at bounding box center [416, 76] width 6 height 5
radio input "true"
click at [426, 117] on span "False" at bounding box center [426, 117] width 13 height 6
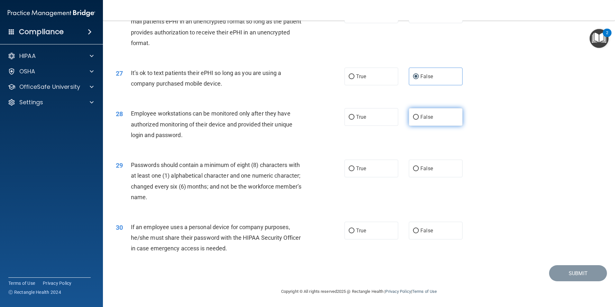
click at [419, 117] on input "False" at bounding box center [416, 117] width 6 height 5
radio input "true"
click at [386, 168] on label "True" at bounding box center [372, 169] width 54 height 18
click at [355, 168] on input "True" at bounding box center [352, 168] width 6 height 5
radio input "true"
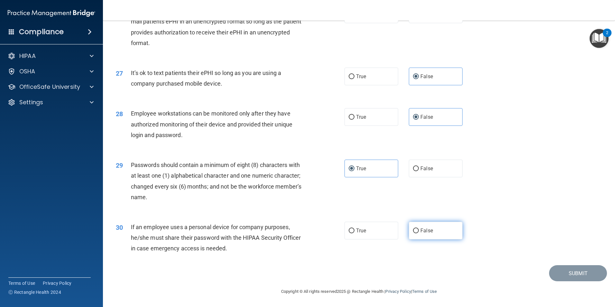
click at [413, 228] on input "False" at bounding box center [416, 230] width 6 height 5
radio input "true"
click at [566, 271] on button "Submit" at bounding box center [578, 273] width 58 height 16
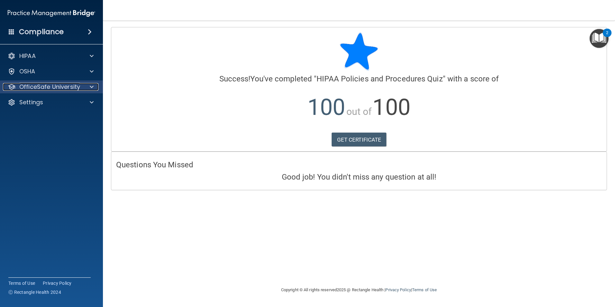
click at [59, 86] on p "OfficeSafe University" at bounding box center [49, 87] width 61 height 8
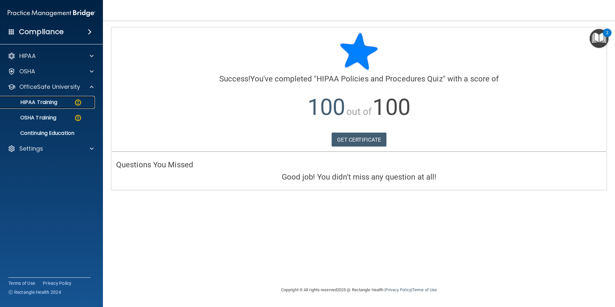
click at [77, 103] on img at bounding box center [78, 102] width 8 height 8
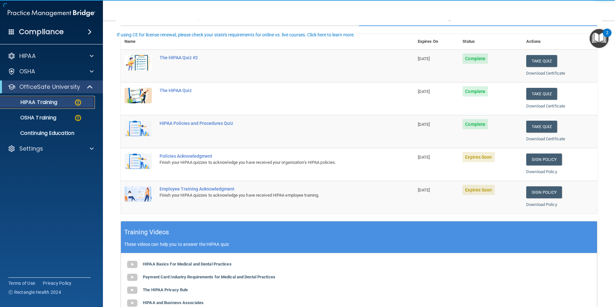
scroll to position [64, 0]
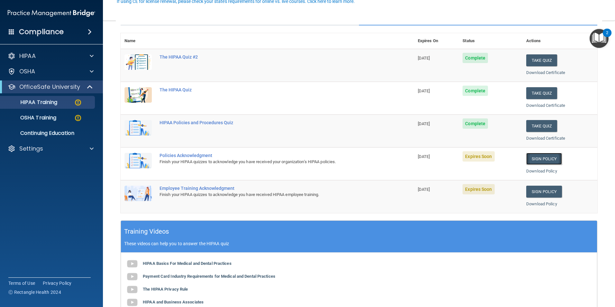
click at [541, 160] on link "Sign Policy" at bounding box center [544, 159] width 36 height 12
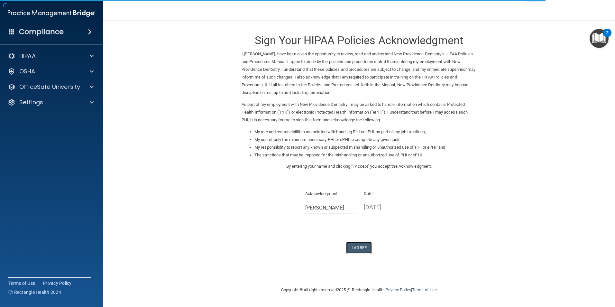
click at [356, 248] on button "I Agree" at bounding box center [359, 248] width 26 height 12
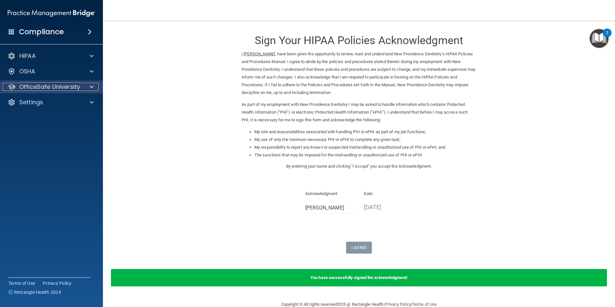
click at [59, 85] on p "OfficeSafe University" at bounding box center [49, 87] width 61 height 8
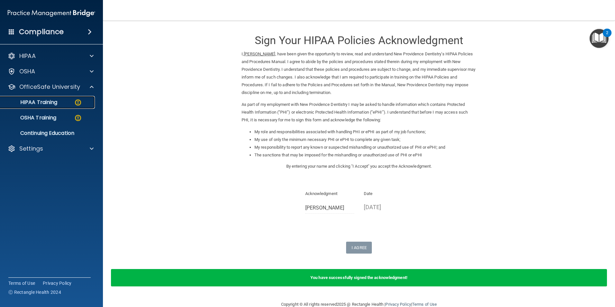
click at [83, 100] on div "HIPAA Training" at bounding box center [48, 102] width 88 height 6
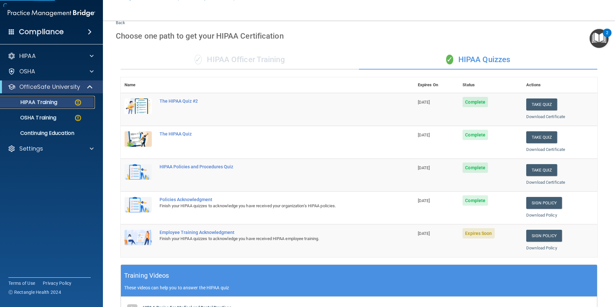
scroll to position [97, 0]
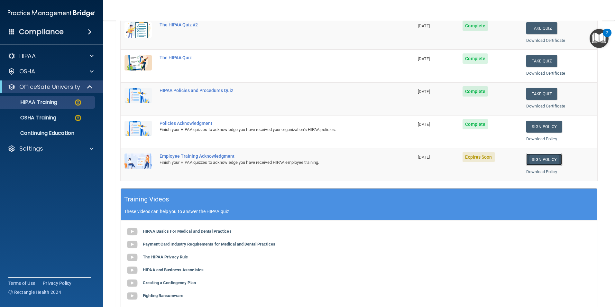
click at [544, 157] on link "Sign Policy" at bounding box center [544, 159] width 36 height 12
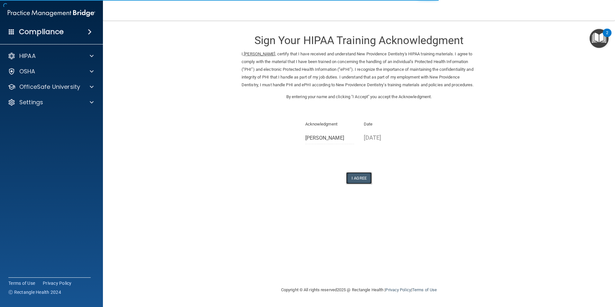
click at [356, 184] on button "I Agree" at bounding box center [359, 178] width 26 height 12
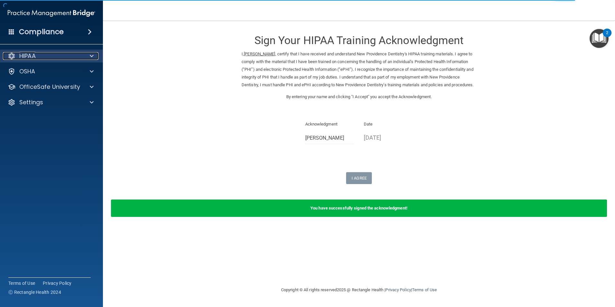
click at [79, 56] on div "HIPAA" at bounding box center [43, 56] width 80 height 8
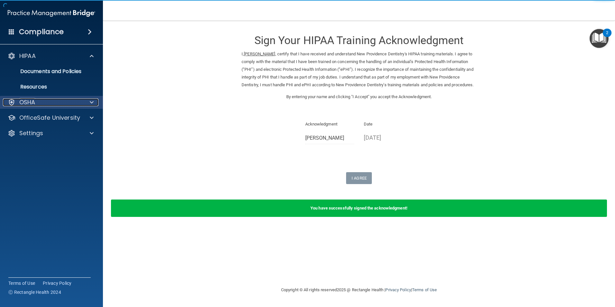
click at [72, 102] on div "OSHA" at bounding box center [43, 102] width 80 height 8
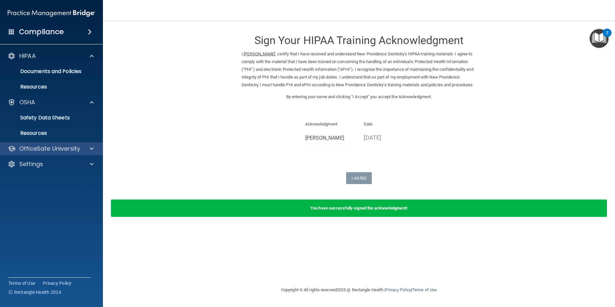
click at [76, 153] on div "OfficeSafe University" at bounding box center [51, 148] width 103 height 13
click at [90, 148] on span at bounding box center [92, 149] width 4 height 8
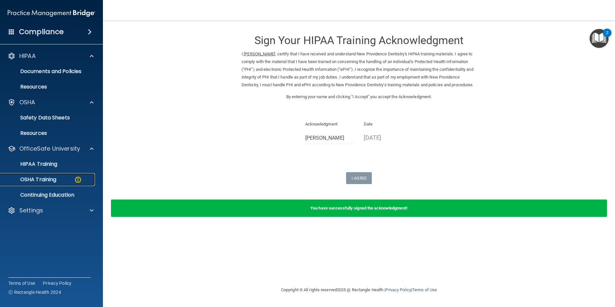
click at [71, 179] on div "OSHA Training" at bounding box center [48, 179] width 88 height 6
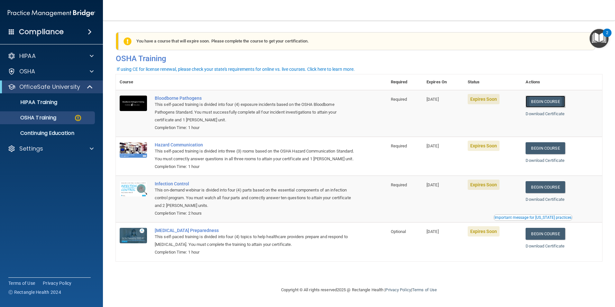
click at [551, 103] on link "Begin Course" at bounding box center [545, 102] width 39 height 12
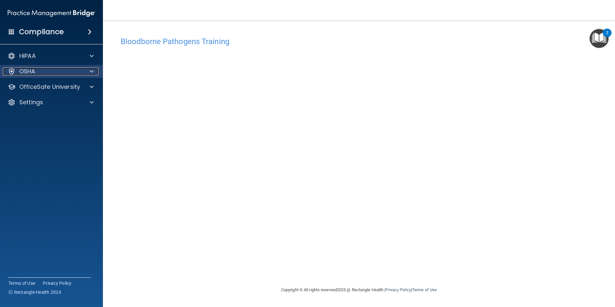
click at [59, 75] on div "OSHA" at bounding box center [43, 72] width 80 height 8
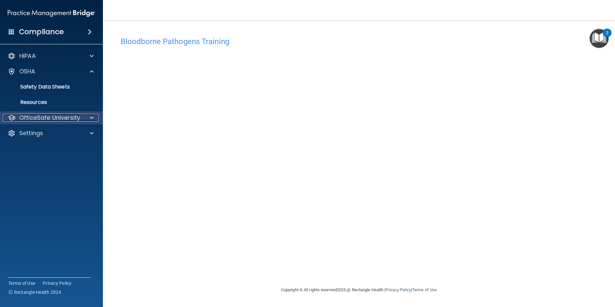
click at [54, 120] on p "OfficeSafe University" at bounding box center [49, 118] width 61 height 8
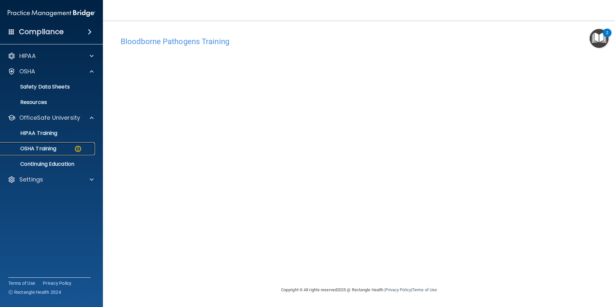
click at [78, 146] on img at bounding box center [78, 149] width 8 height 8
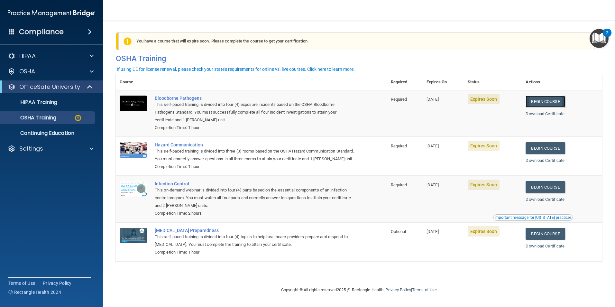
click at [559, 104] on link "Begin Course" at bounding box center [545, 102] width 39 height 12
